Goal: Download file/media

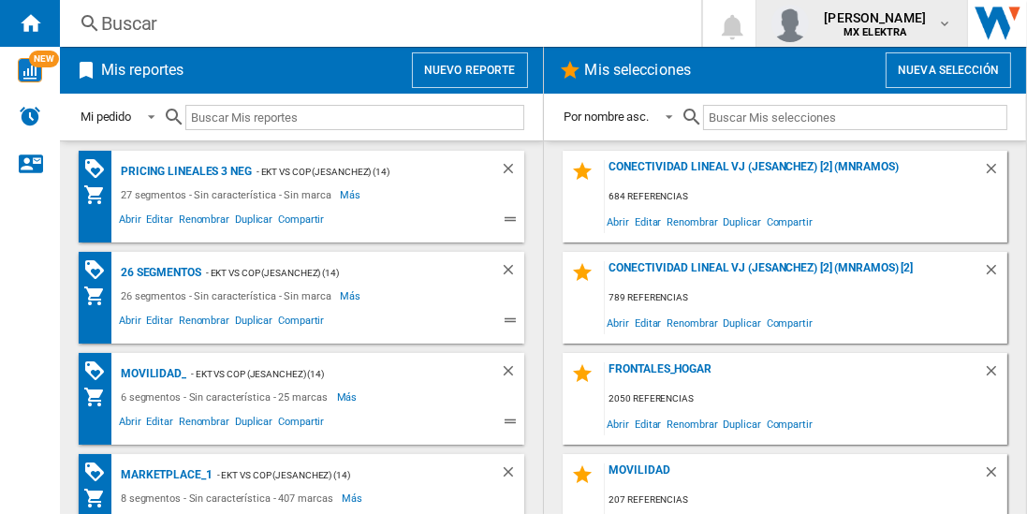
click at [881, 21] on span "[PERSON_NAME]" at bounding box center [875, 17] width 102 height 19
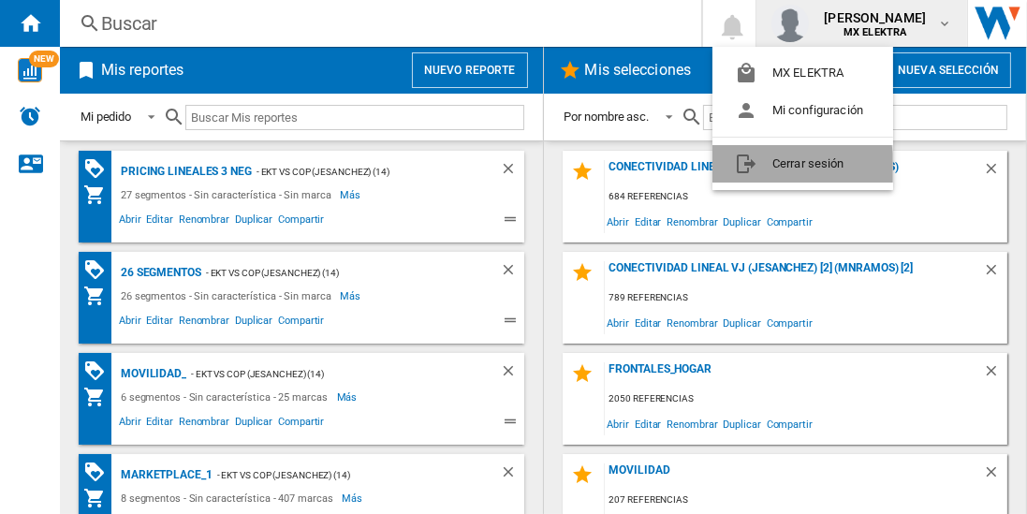
click at [766, 170] on button "Cerrar sesión" at bounding box center [803, 163] width 181 height 37
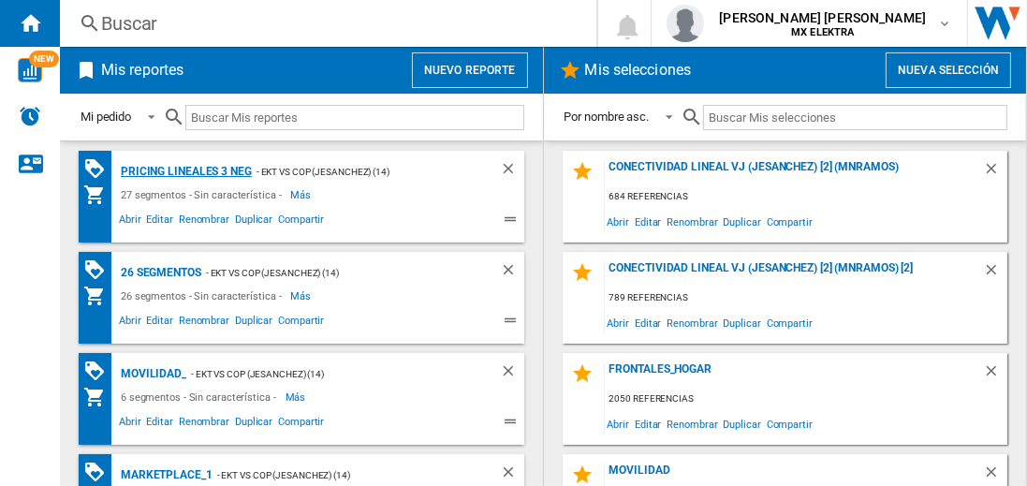
click at [185, 170] on div "Pricing lineales 3 neg" at bounding box center [184, 171] width 136 height 23
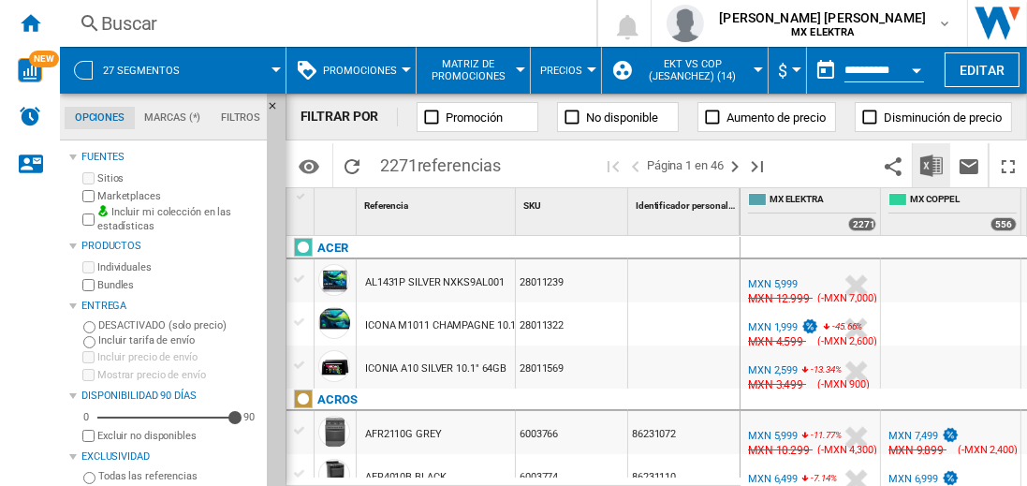
click at [933, 165] on img "Descargar en Excel" at bounding box center [931, 166] width 22 height 22
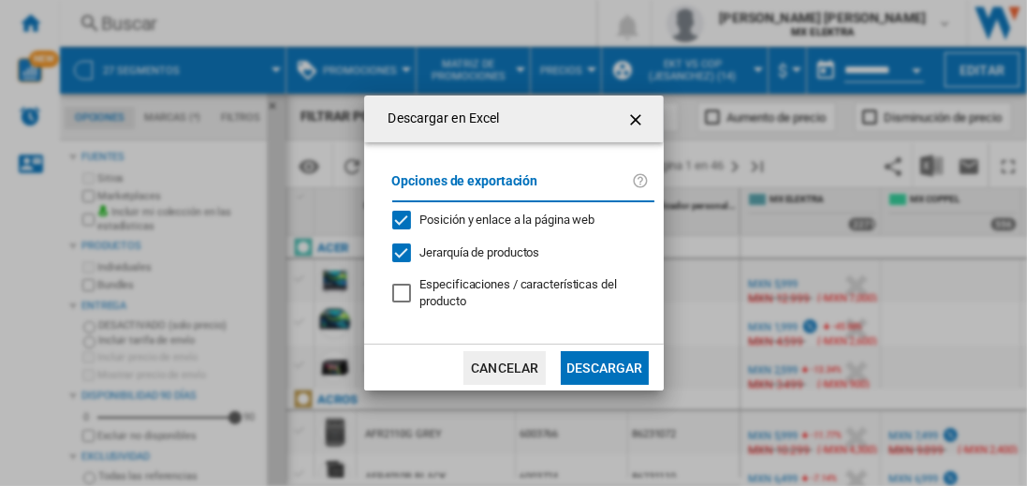
click at [604, 365] on button "Descargar" at bounding box center [604, 368] width 87 height 34
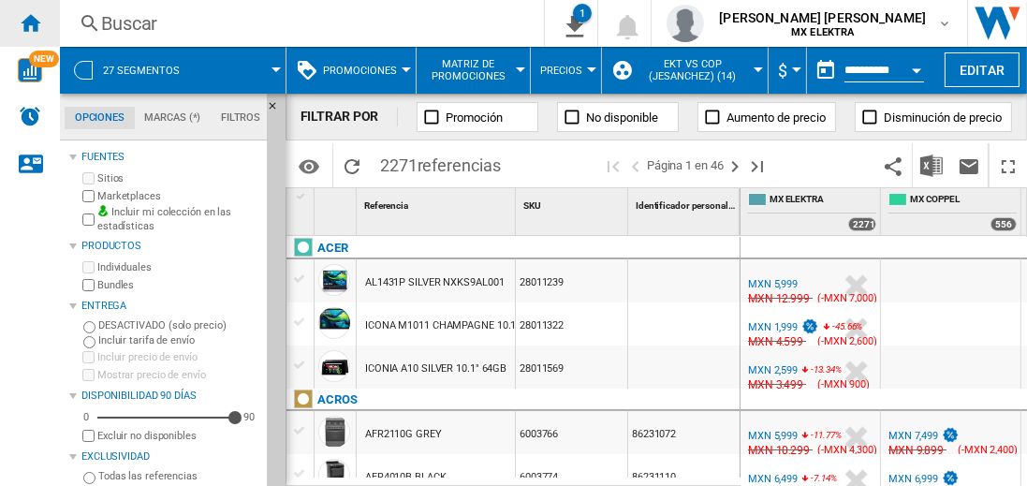
click at [30, 22] on ng-md-icon "Inicio" at bounding box center [30, 22] width 22 height 22
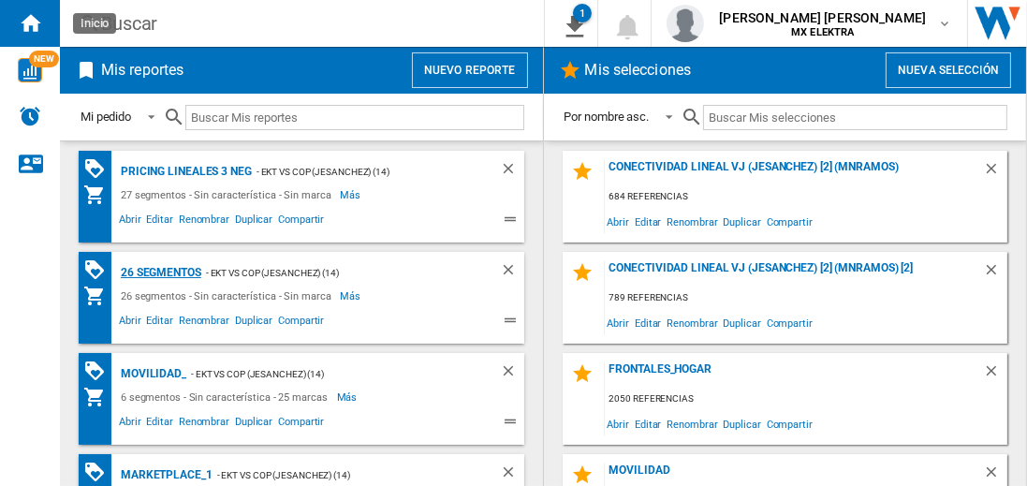
click at [162, 271] on div "26 segmentos" at bounding box center [158, 272] width 85 height 23
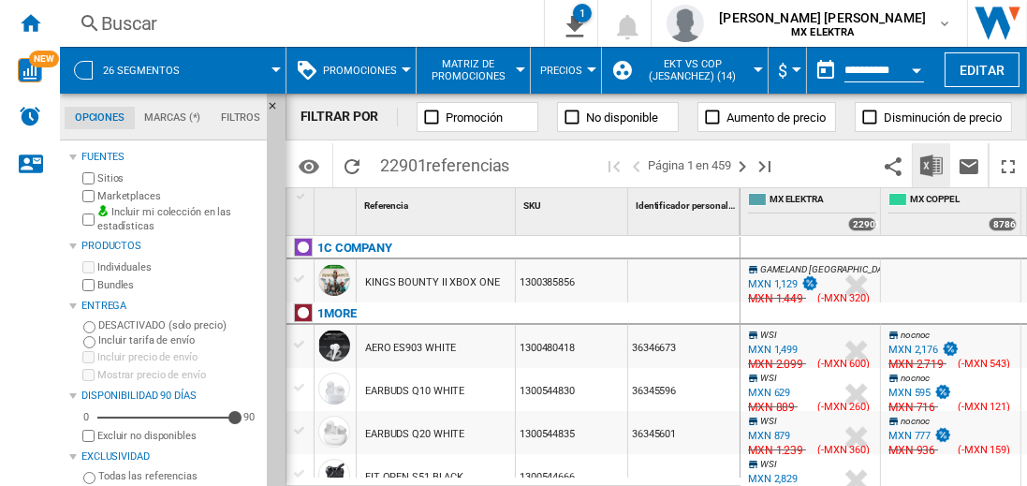
click at [933, 165] on img "Descargar en Excel" at bounding box center [931, 166] width 22 height 22
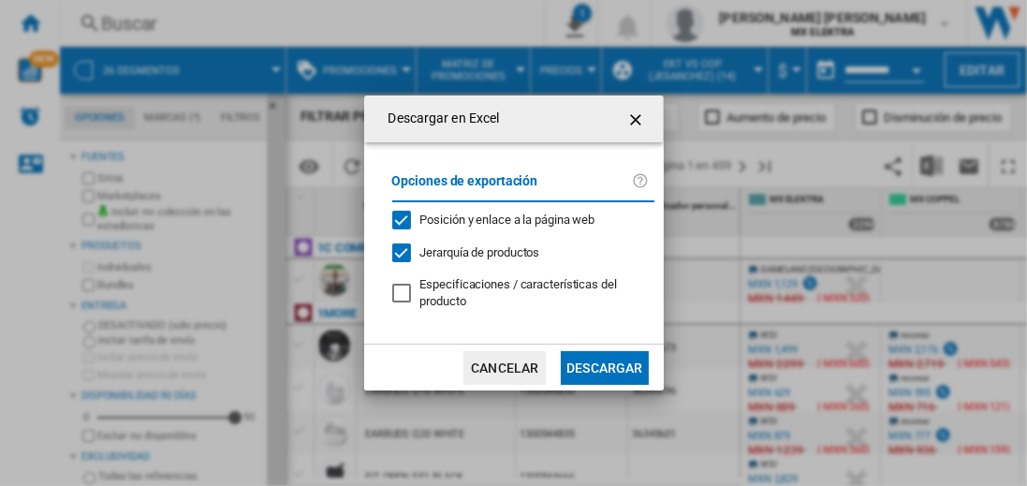
click at [604, 365] on button "Descargar" at bounding box center [604, 368] width 87 height 34
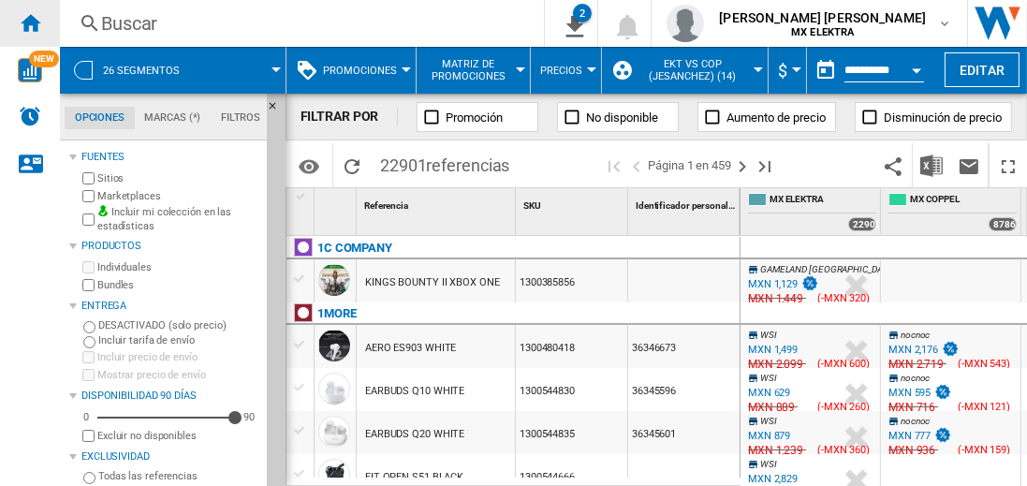
click at [30, 22] on ng-md-icon "Inicio" at bounding box center [30, 22] width 22 height 22
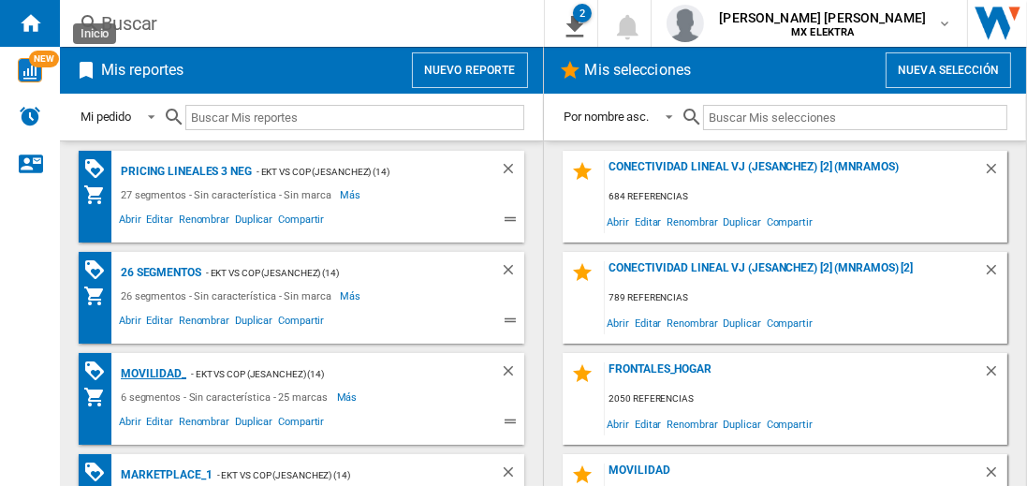
click at [150, 372] on div "MOVILIDAD_" at bounding box center [151, 373] width 70 height 23
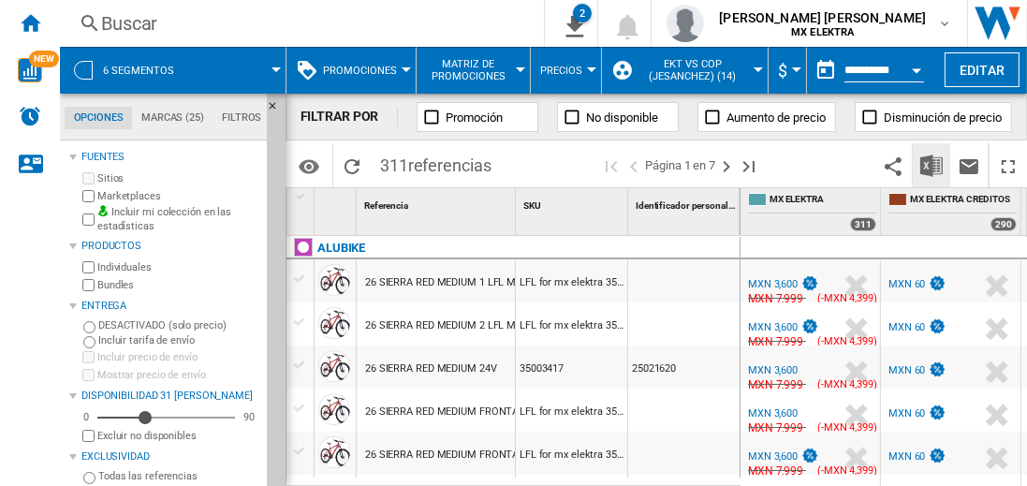
click at [933, 165] on img "Descargar en Excel" at bounding box center [931, 166] width 22 height 22
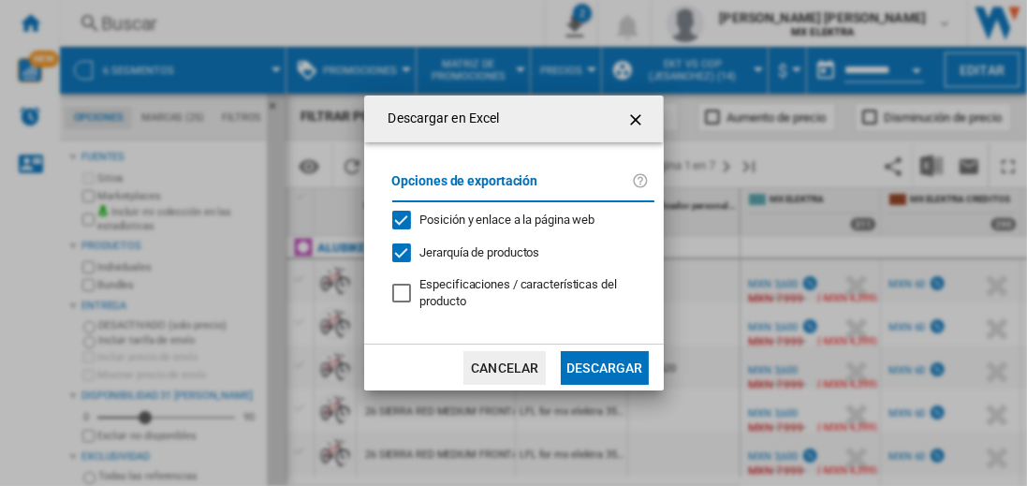
click at [604, 365] on button "Descargar" at bounding box center [604, 368] width 87 height 34
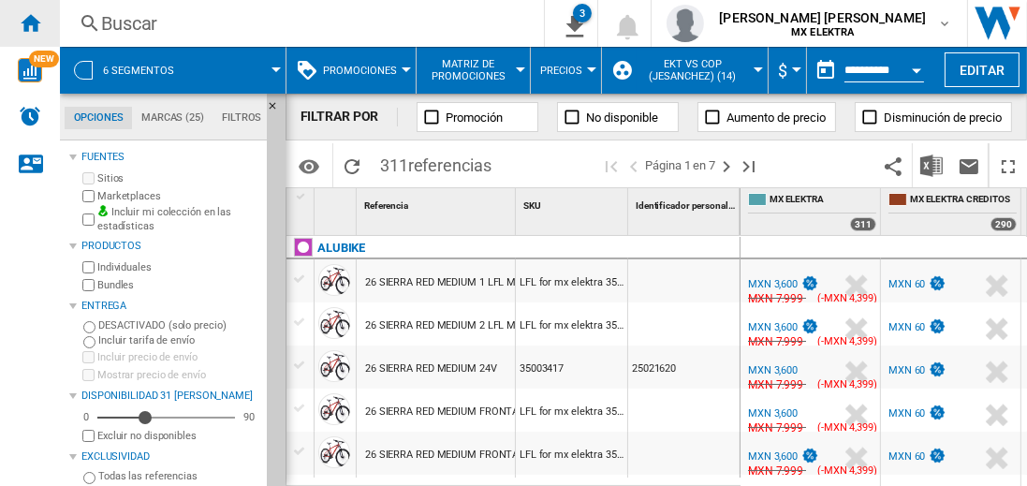
click at [30, 22] on ng-md-icon "Inicio" at bounding box center [30, 22] width 22 height 22
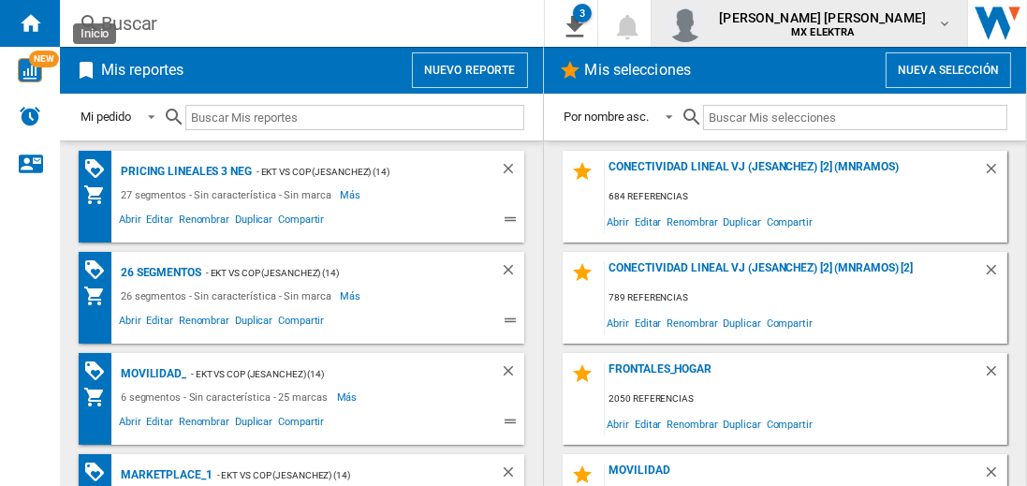
click at [841, 23] on span "[PERSON_NAME] [PERSON_NAME]" at bounding box center [822, 17] width 207 height 19
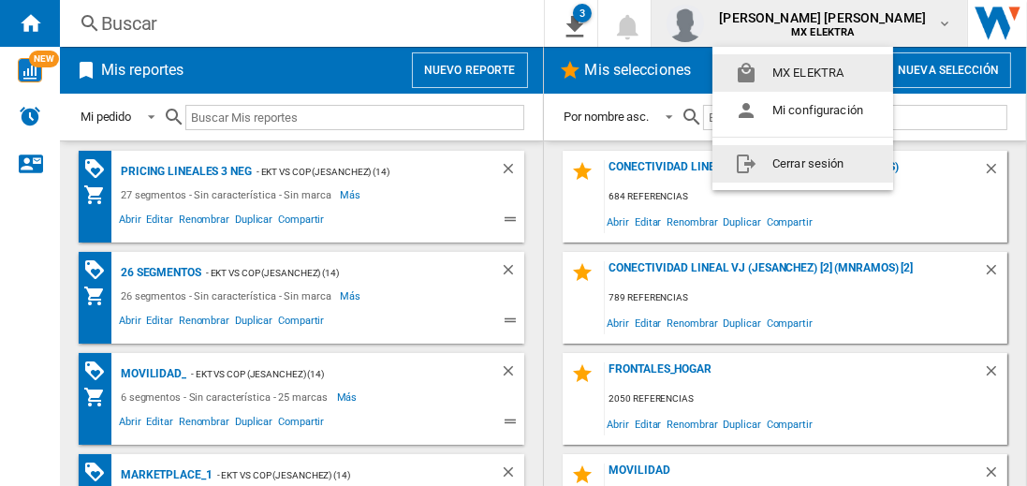
click at [802, 163] on button "Cerrar sesión" at bounding box center [803, 163] width 181 height 37
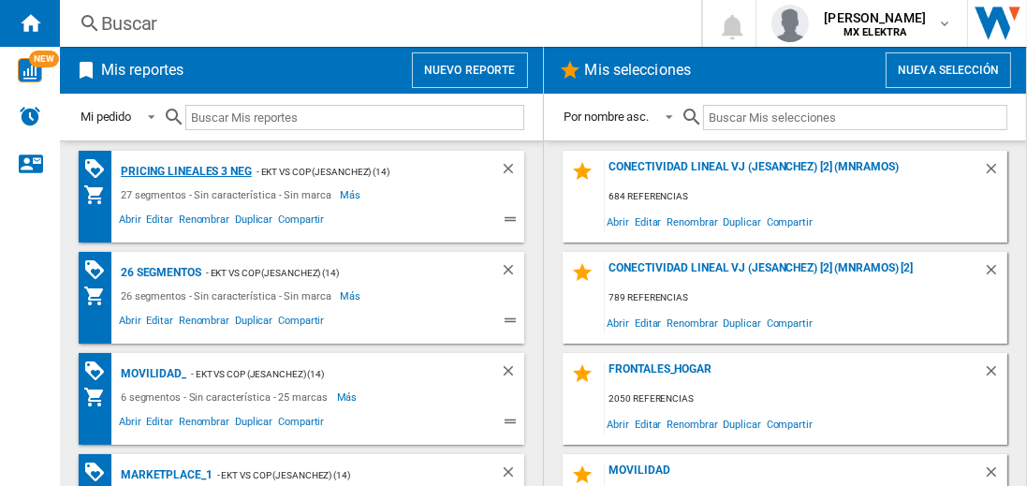
click at [185, 170] on div "Pricing lineales 3 neg" at bounding box center [184, 171] width 136 height 23
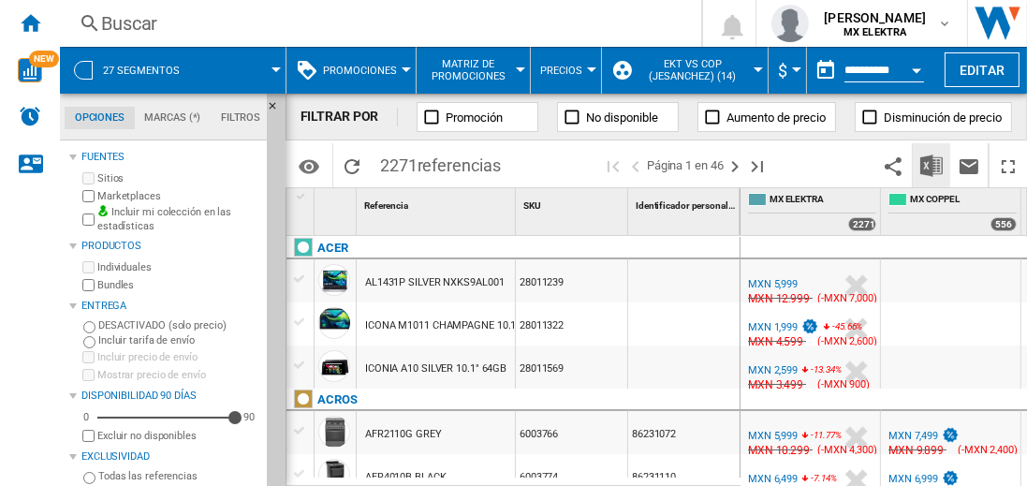
click at [933, 165] on img "Descargar en Excel" at bounding box center [931, 166] width 22 height 22
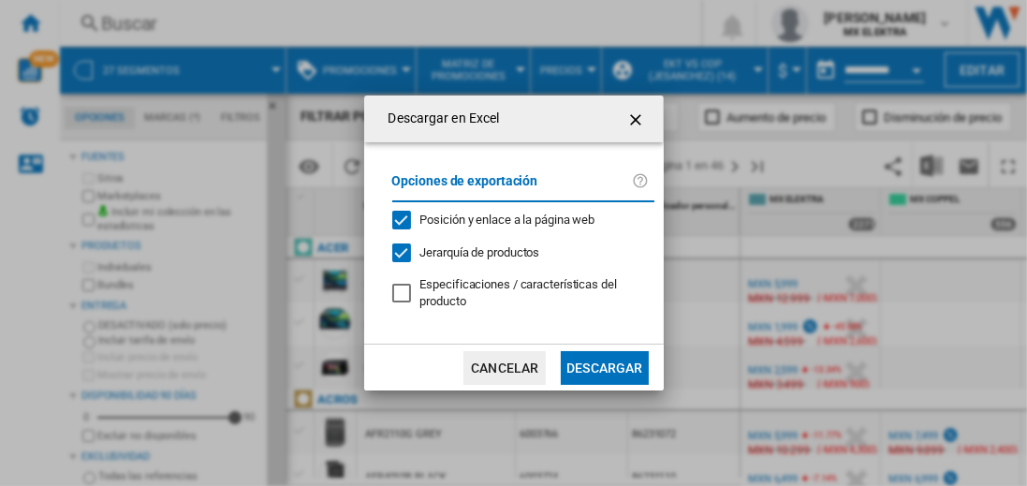
click at [604, 365] on button "Descargar" at bounding box center [604, 368] width 87 height 34
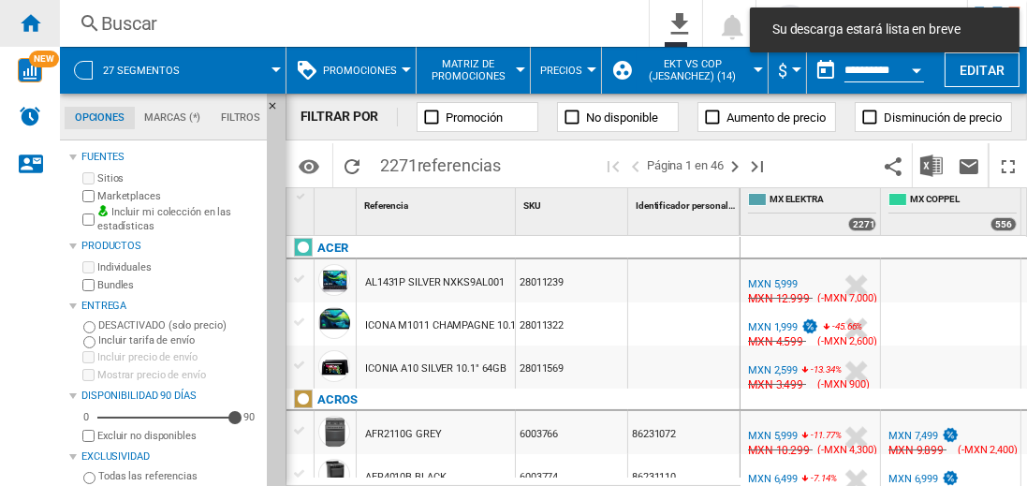
click at [30, 22] on ng-md-icon "Inicio" at bounding box center [30, 22] width 22 height 22
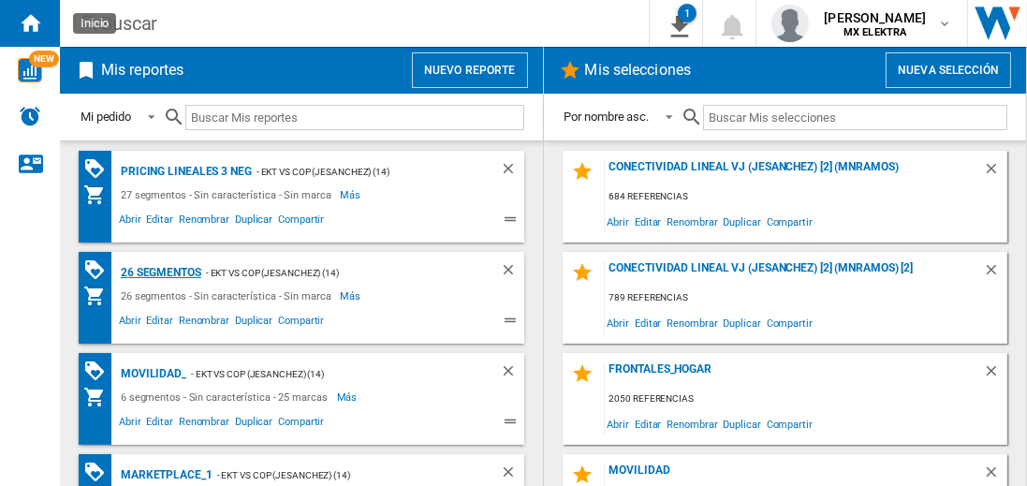
click at [162, 271] on div "26 segmentos" at bounding box center [158, 272] width 85 height 23
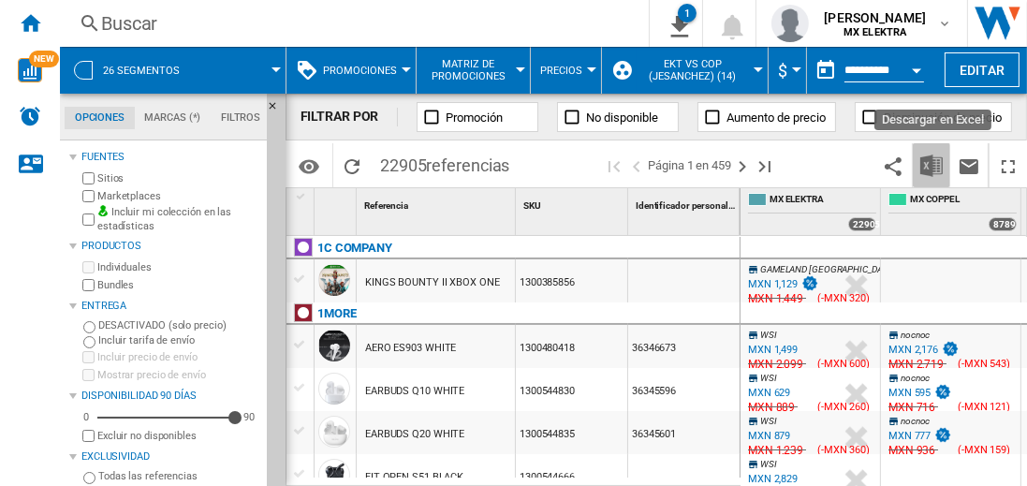
click at [932, 169] on img "Descargar en Excel" at bounding box center [931, 166] width 22 height 22
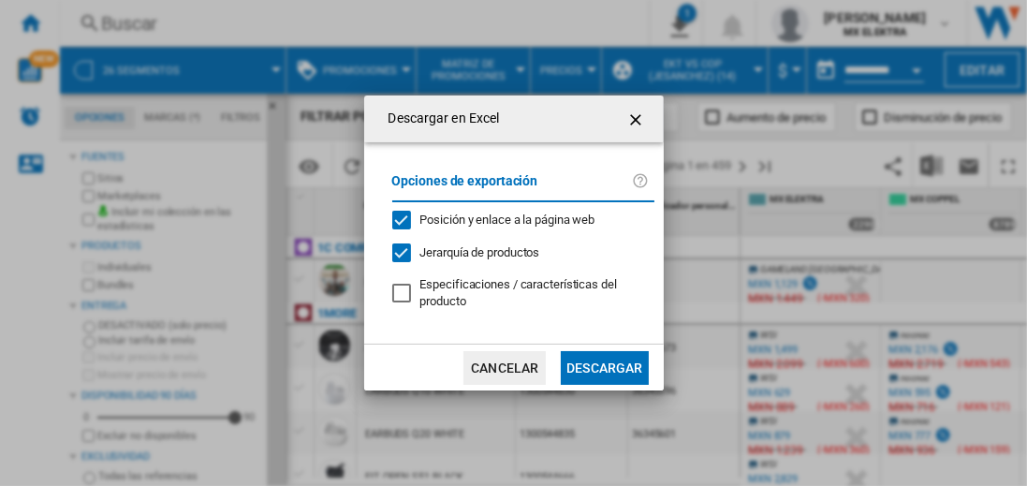
click at [615, 375] on button "Descargar" at bounding box center [604, 368] width 87 height 34
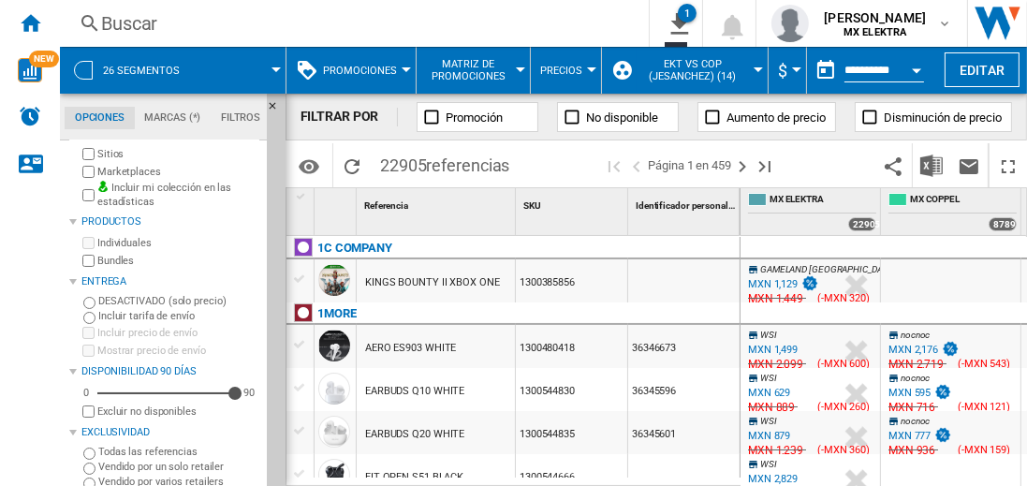
scroll to position [36, 0]
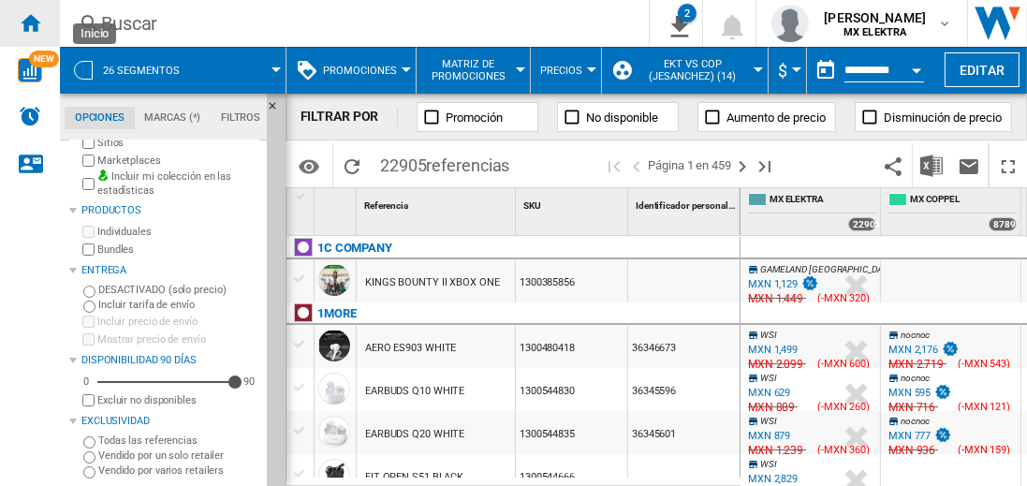
click at [23, 35] on div "Inicio" at bounding box center [30, 23] width 60 height 47
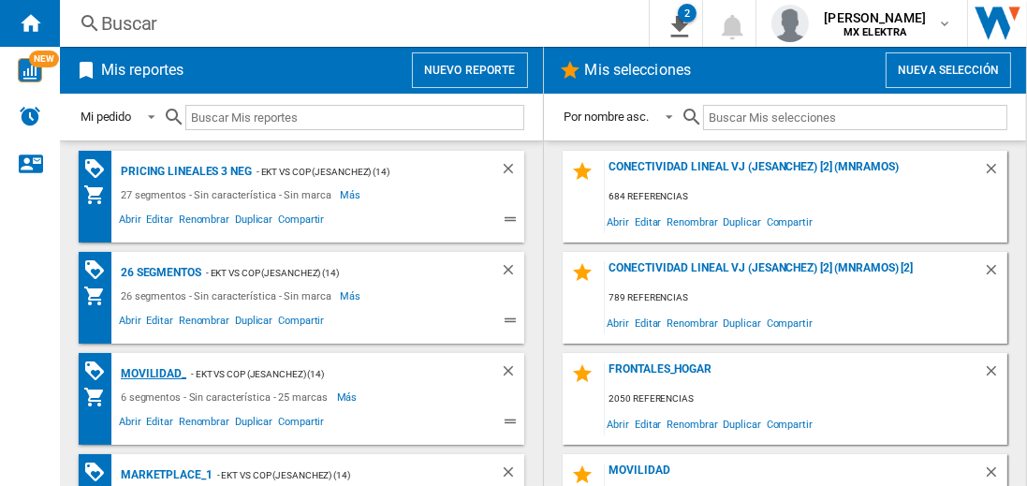
click at [162, 374] on div "MOVILIDAD_" at bounding box center [151, 373] width 70 height 23
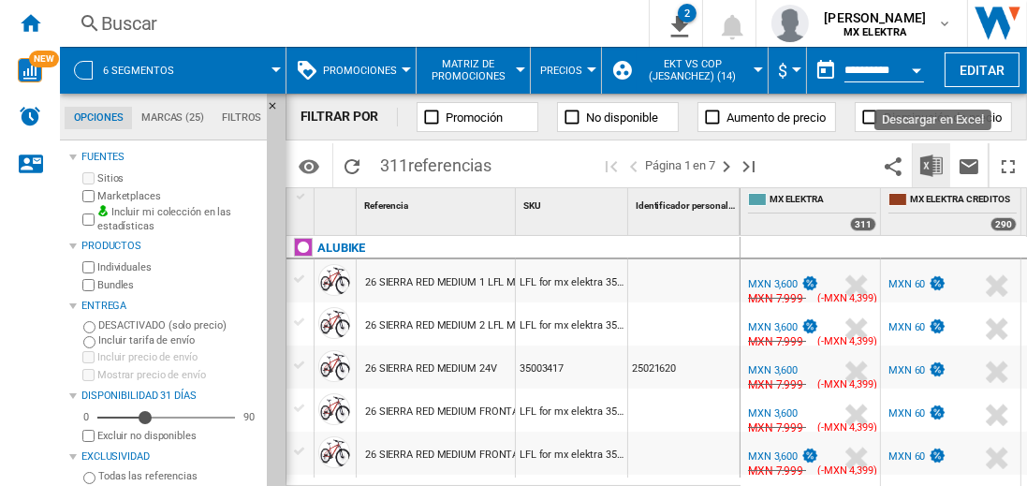
click at [935, 171] on img "Descargar en Excel" at bounding box center [931, 166] width 22 height 22
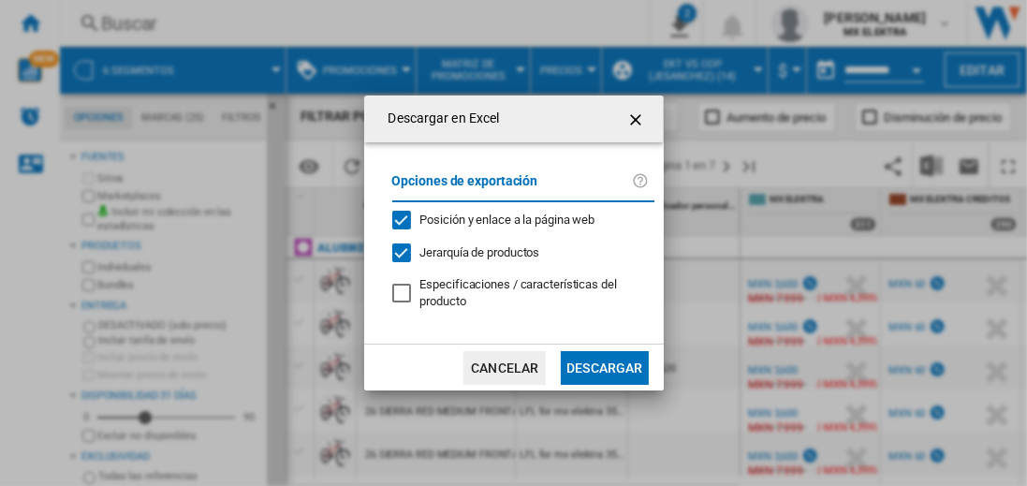
click at [640, 337] on md-dialog-content "Opciones de exportación Posición y enlace a la página web Jerarquía de producto…" at bounding box center [514, 243] width 300 height 202
click at [618, 372] on button "Descargar" at bounding box center [604, 368] width 87 height 34
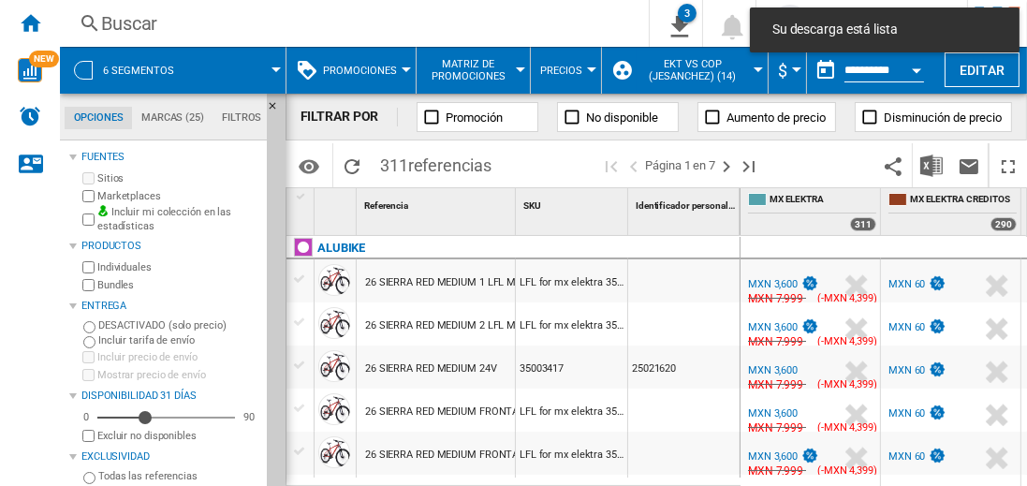
click at [776, 28] on span "Su descarga está lista" at bounding box center [885, 30] width 236 height 19
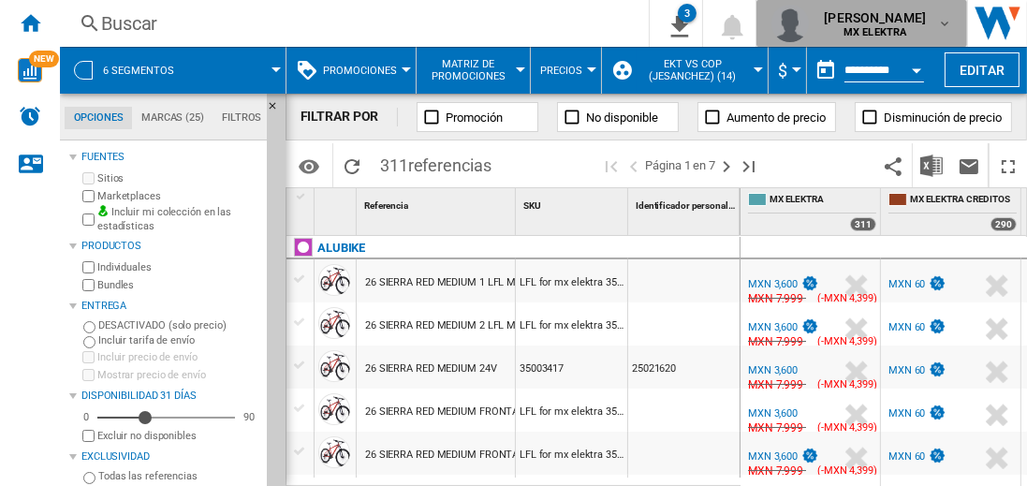
click at [862, 22] on span "[PERSON_NAME] [PERSON_NAME]" at bounding box center [875, 17] width 102 height 19
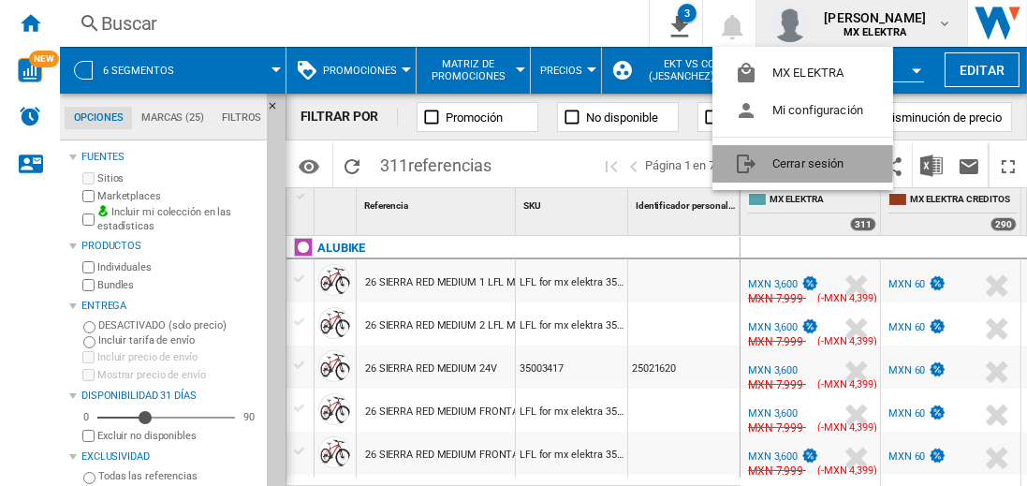
click at [777, 161] on button "Cerrar sesión" at bounding box center [803, 163] width 181 height 37
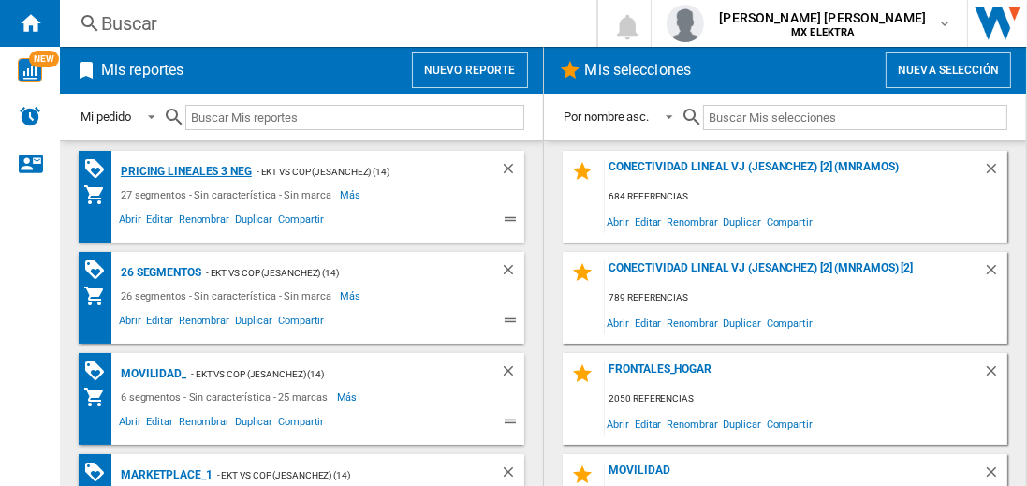
click at [185, 170] on div "Pricing lineales 3 neg" at bounding box center [184, 171] width 136 height 23
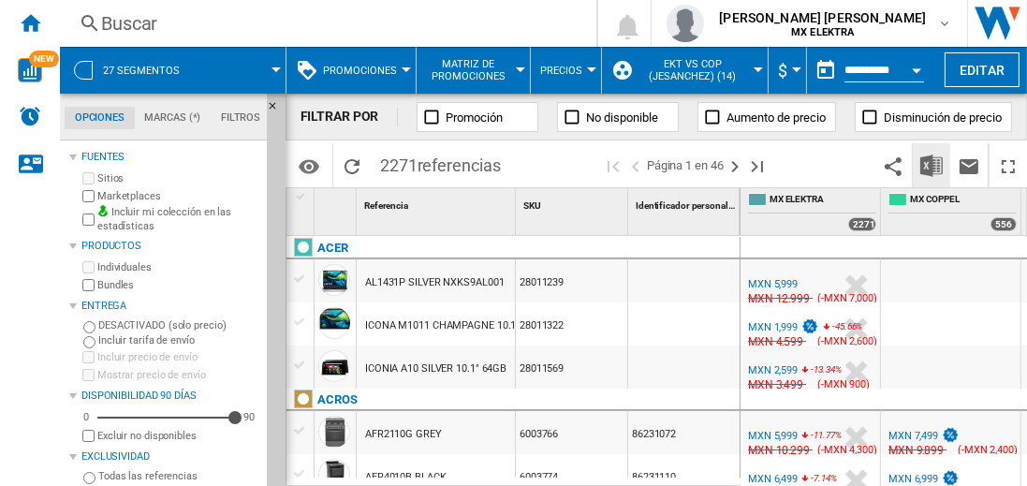
click at [933, 165] on img "Descargar en Excel" at bounding box center [931, 166] width 22 height 22
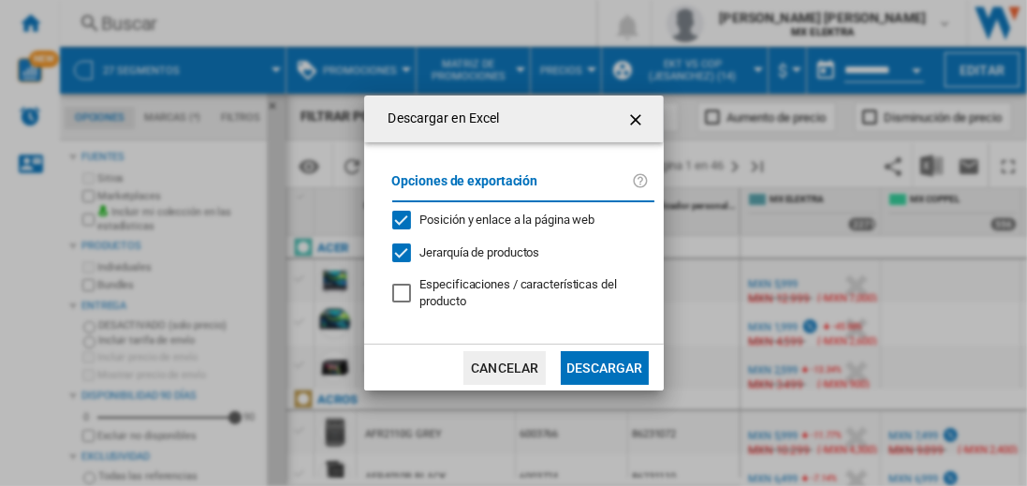
click at [604, 365] on button "Descargar" at bounding box center [604, 368] width 87 height 34
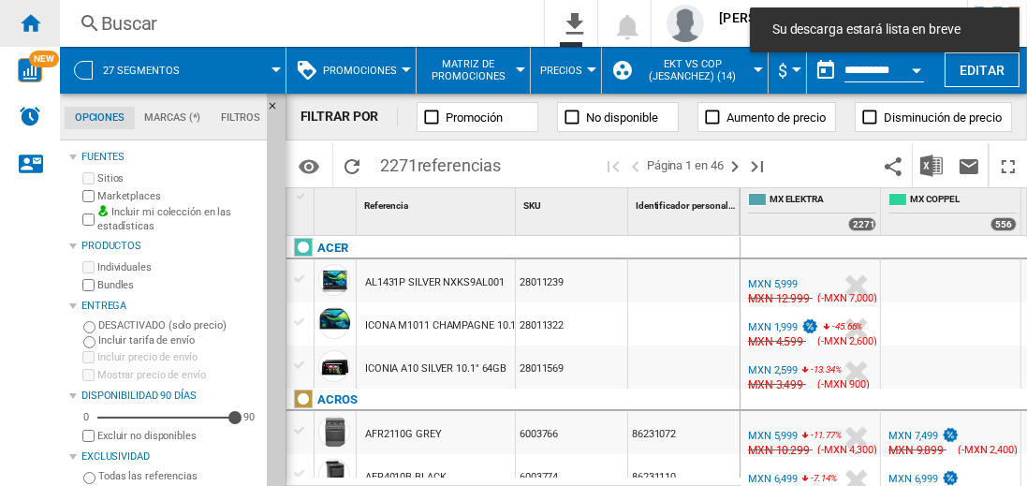
click at [30, 22] on ng-md-icon "Inicio" at bounding box center [30, 22] width 22 height 22
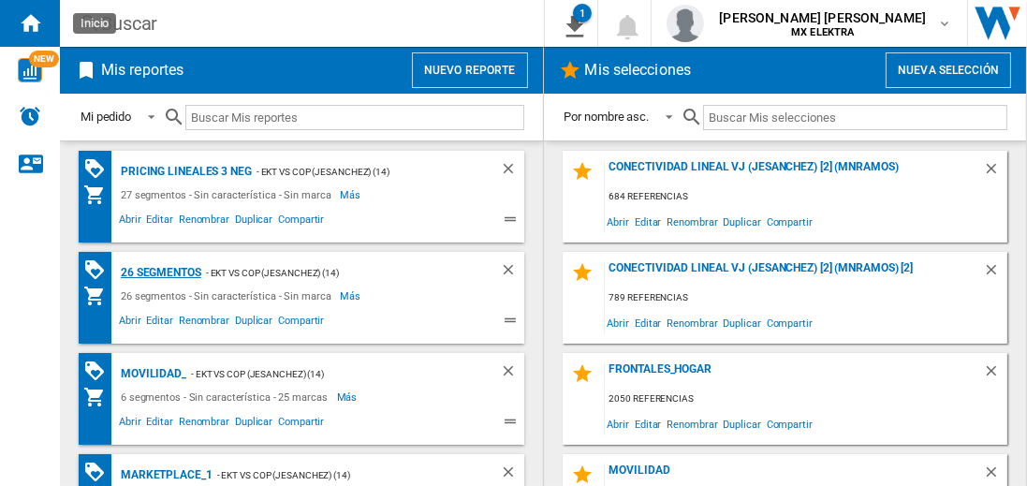
click at [162, 271] on div "26 segmentos" at bounding box center [158, 272] width 85 height 23
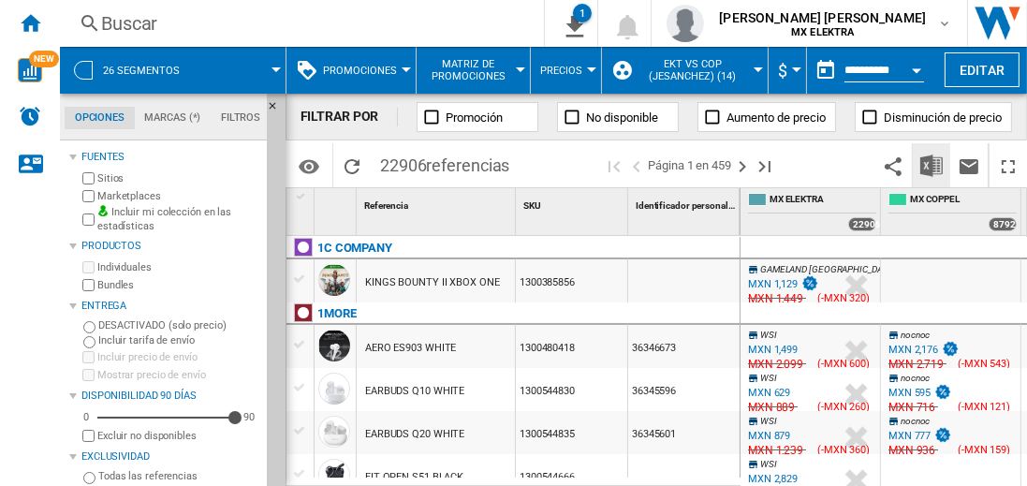
click at [933, 165] on img "Descargar en Excel" at bounding box center [931, 166] width 22 height 22
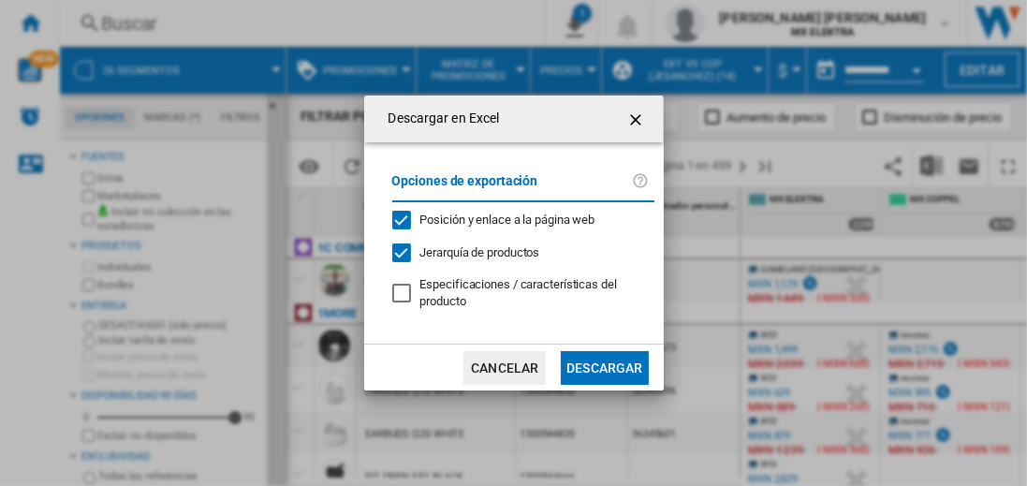
click at [604, 365] on button "Descargar" at bounding box center [604, 368] width 87 height 34
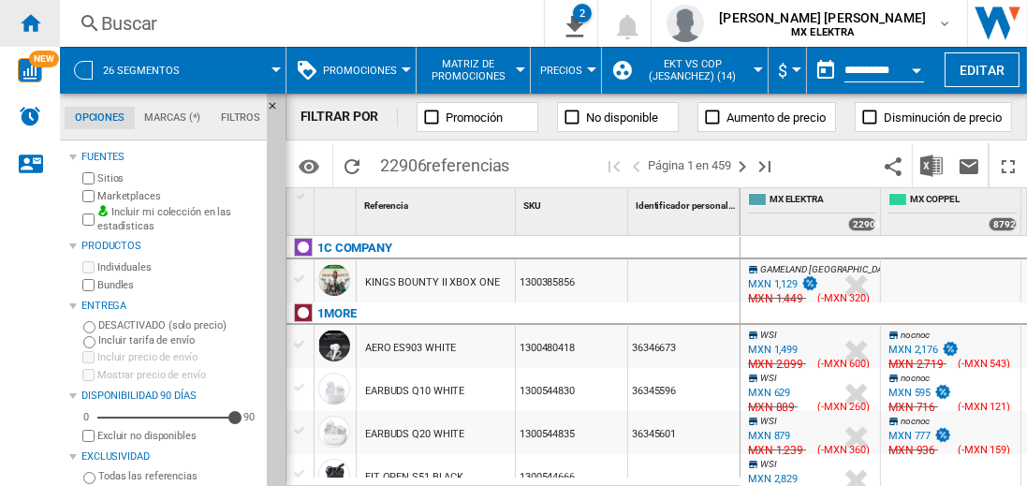
click at [30, 22] on ng-md-icon "Inicio" at bounding box center [30, 22] width 22 height 22
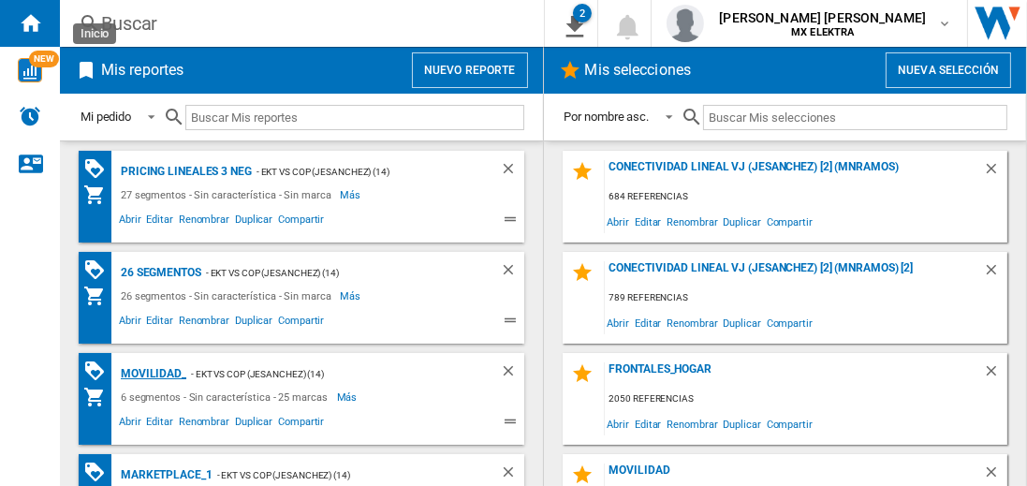
click at [150, 372] on div "MOVILIDAD_" at bounding box center [151, 373] width 70 height 23
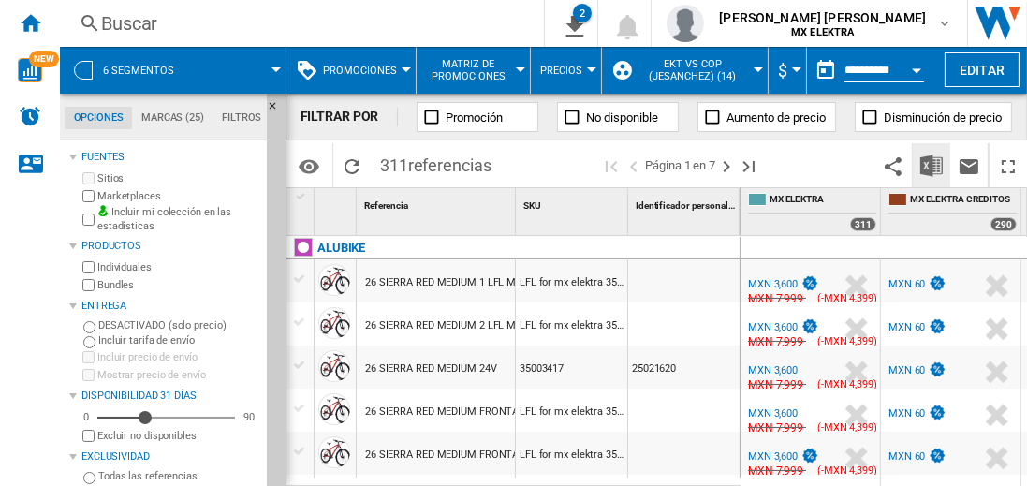
click at [933, 165] on img "Descargar en Excel" at bounding box center [931, 166] width 22 height 22
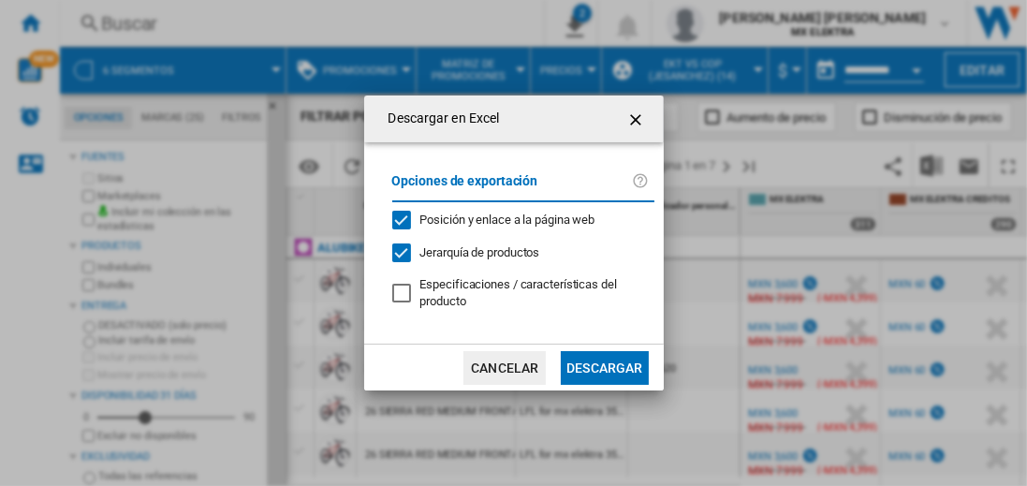
click at [604, 365] on button "Descargar" at bounding box center [604, 368] width 87 height 34
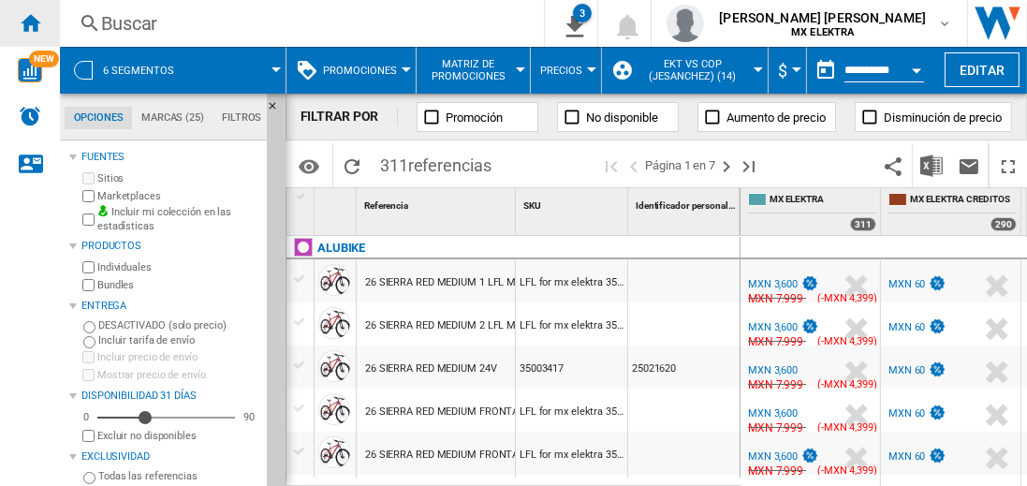
click at [30, 22] on ng-md-icon "Inicio" at bounding box center [30, 22] width 22 height 22
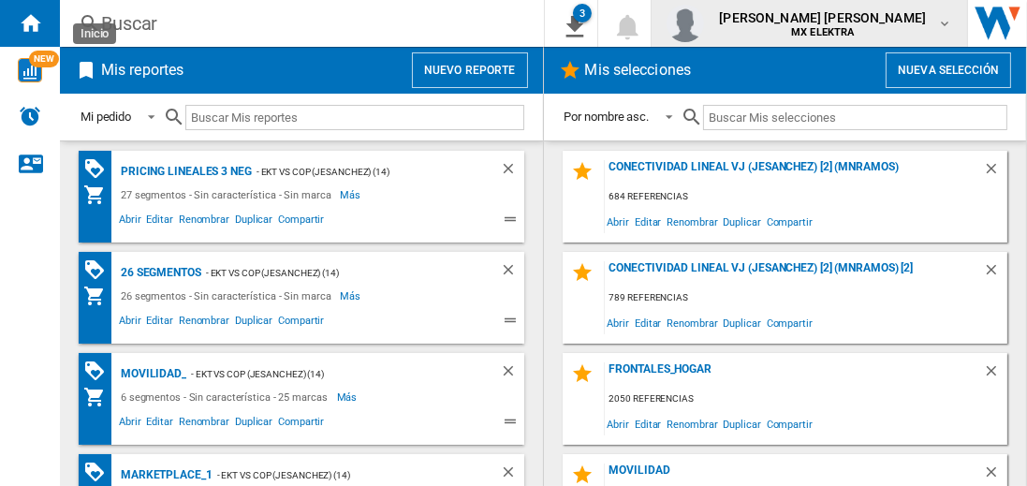
click at [841, 23] on span "[PERSON_NAME] [PERSON_NAME]" at bounding box center [822, 17] width 207 height 19
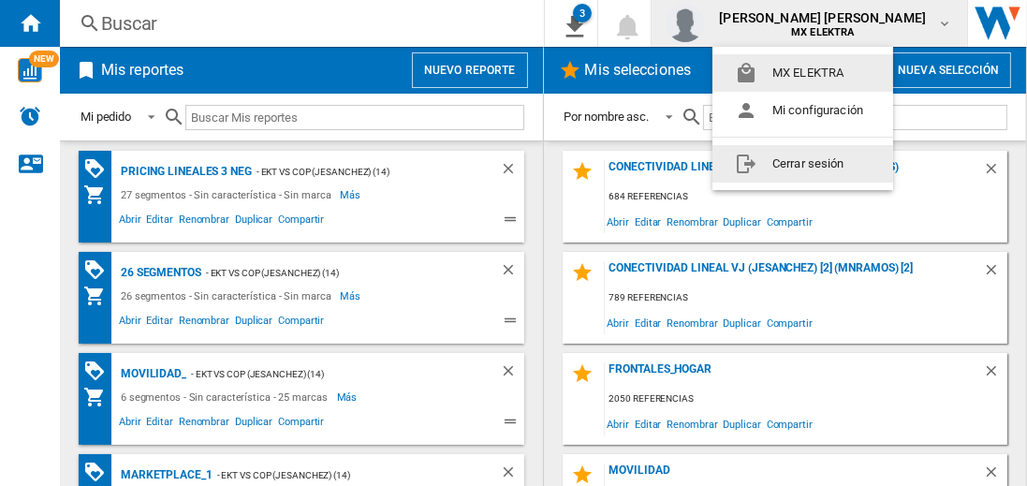
click at [802, 163] on button "Cerrar sesión" at bounding box center [803, 163] width 181 height 37
